Goal: Find specific page/section: Find specific page/section

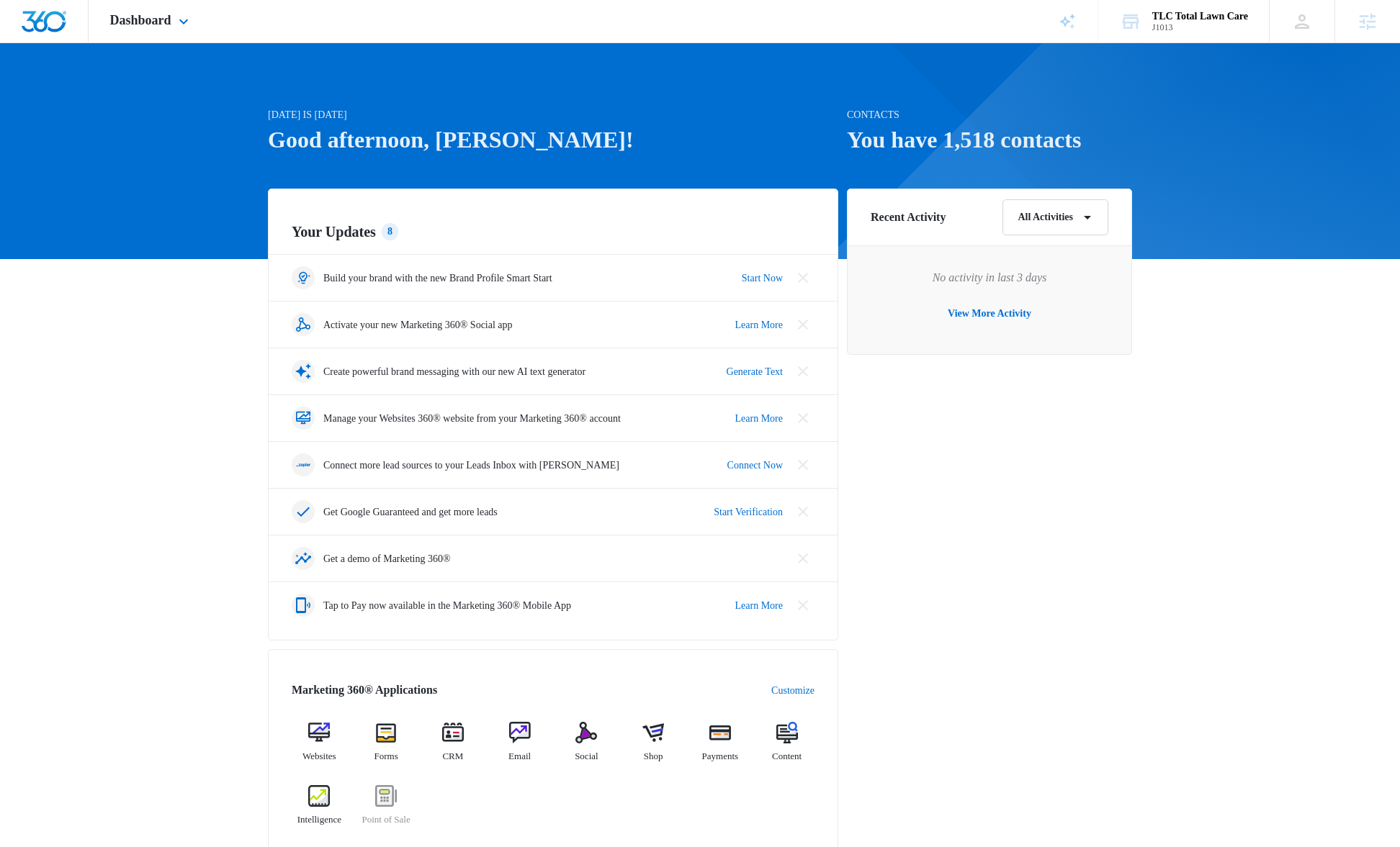
click at [1063, 21] on rect "Brand Profile Wizard" at bounding box center [1067, 21] width 18 height 18
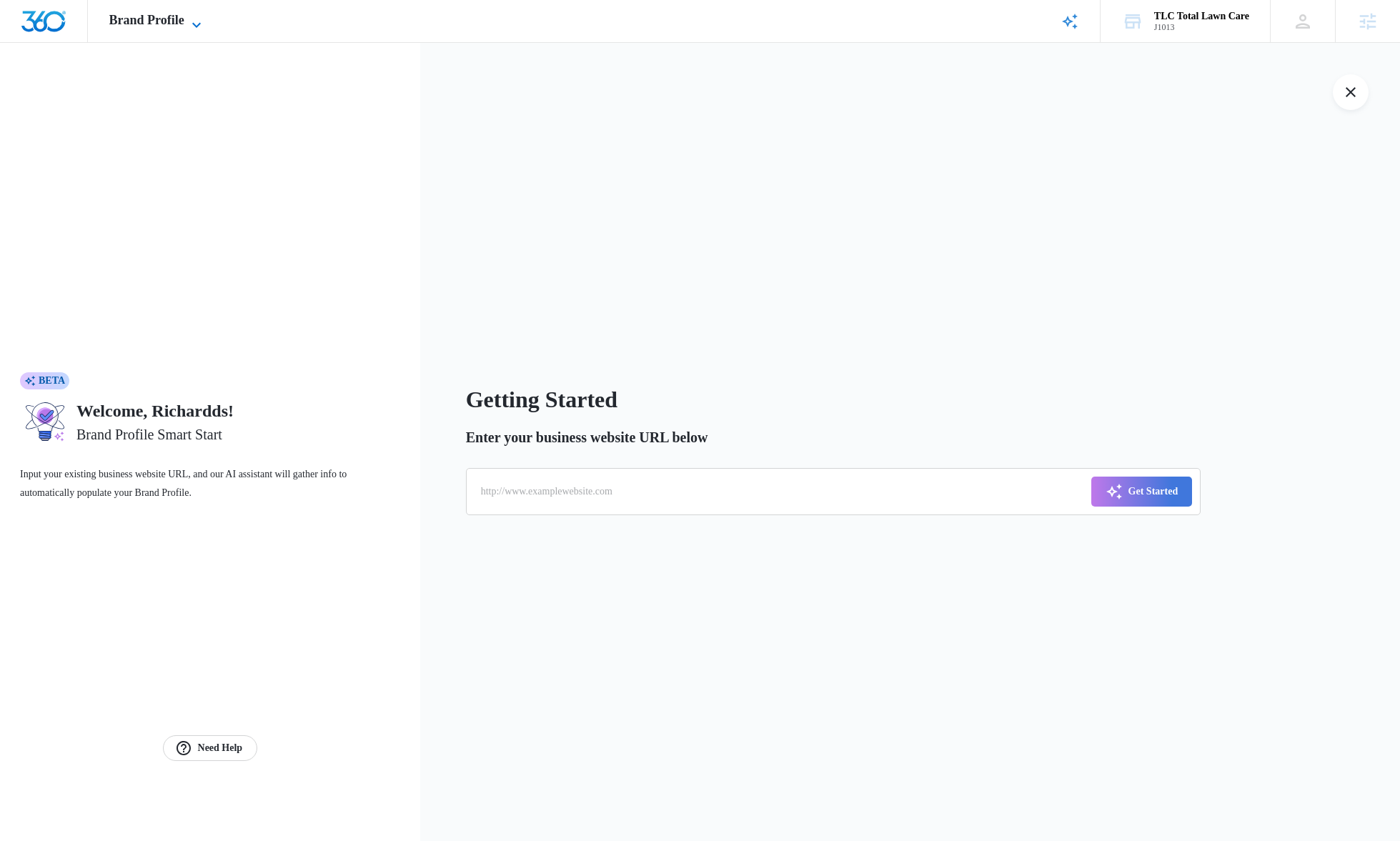
click at [201, 28] on icon at bounding box center [197, 25] width 18 height 18
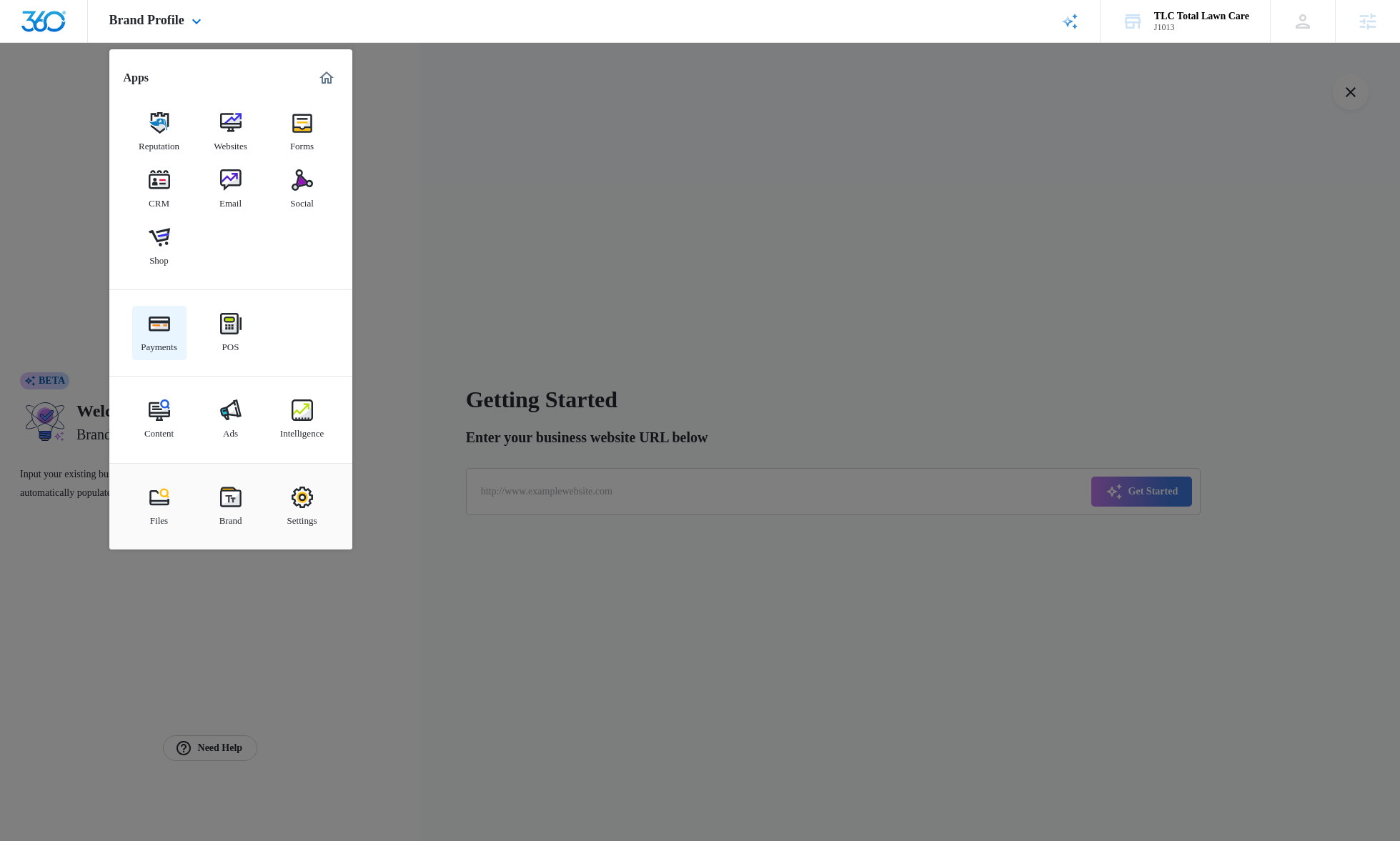
click at [149, 348] on div "Payments" at bounding box center [159, 344] width 36 height 19
